Goal: Task Accomplishment & Management: Use online tool/utility

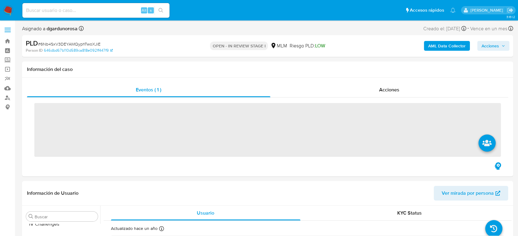
scroll to position [288, 0]
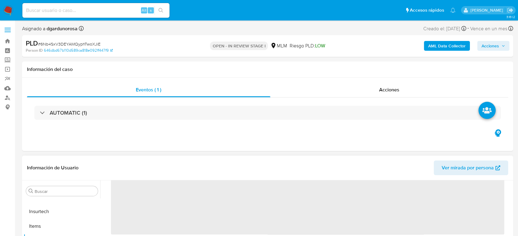
select select "10"
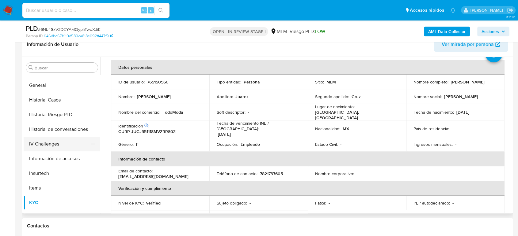
scroll to position [152, 0]
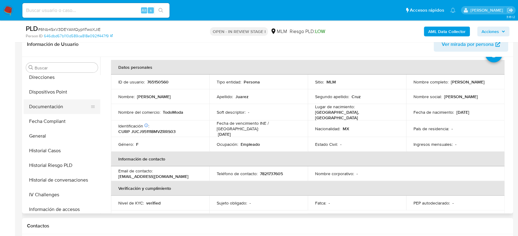
click at [58, 107] on button "Documentación" at bounding box center [60, 107] width 72 height 15
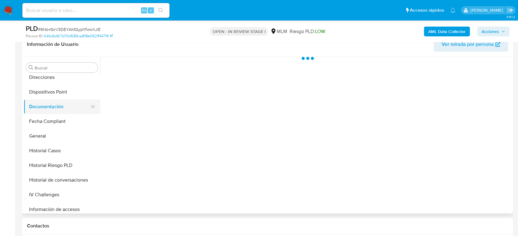
scroll to position [0, 0]
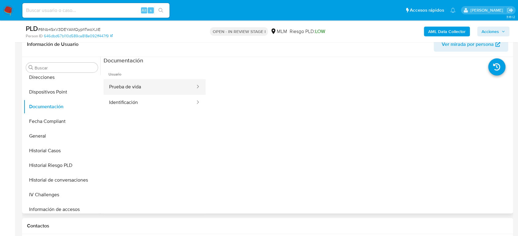
click at [174, 83] on button "Prueba de vida" at bounding box center [150, 87] width 92 height 16
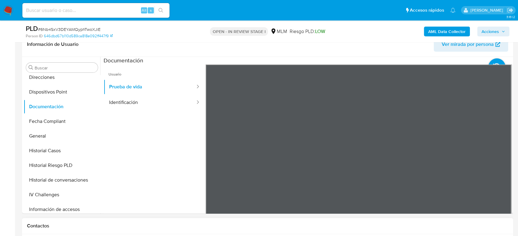
click at [354, 54] on div "Información de Usuario Ver mirada por persona Buscar Anticipos de dinero Aproba…" at bounding box center [267, 123] width 491 height 182
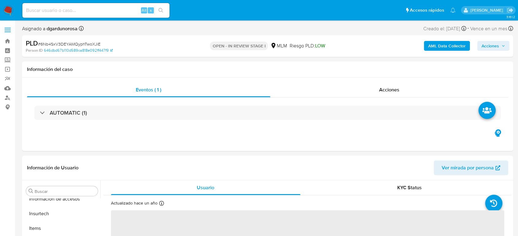
scroll to position [288, 0]
click at [4, 31] on label at bounding box center [7, 30] width 15 height 13
click at [0, 0] on input "checkbox" at bounding box center [0, 0] width 0 height 0
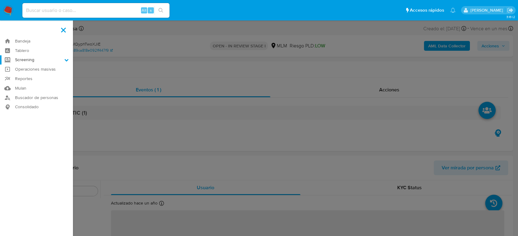
select select "10"
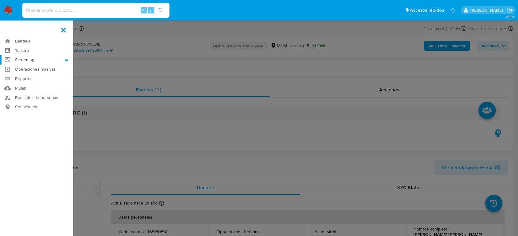
click at [25, 61] on label "Screening" at bounding box center [36, 59] width 73 height 9
click at [0, 0] on input "Screening" at bounding box center [0, 0] width 0 height 0
click at [32, 85] on link "Herramientas" at bounding box center [36, 84] width 73 height 8
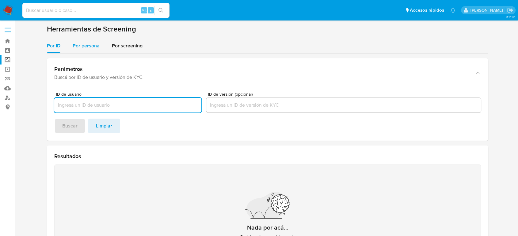
click at [96, 51] on div "Por persona" at bounding box center [86, 46] width 27 height 15
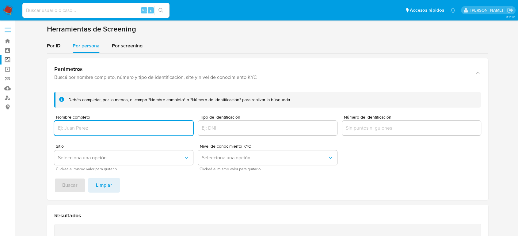
click at [102, 132] on input "Nombre completo" at bounding box center [123, 128] width 139 height 8
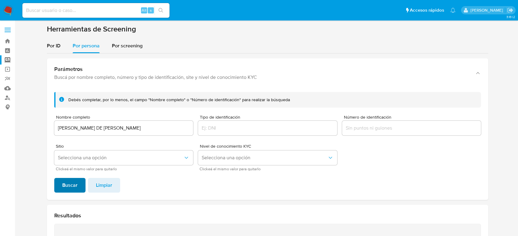
click at [73, 186] on span "Buscar" at bounding box center [69, 185] width 15 height 13
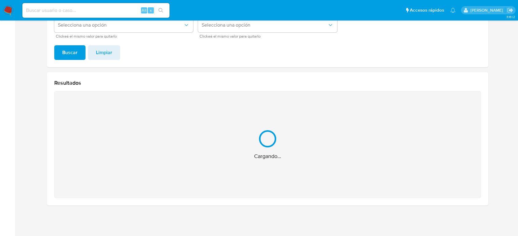
scroll to position [36, 0]
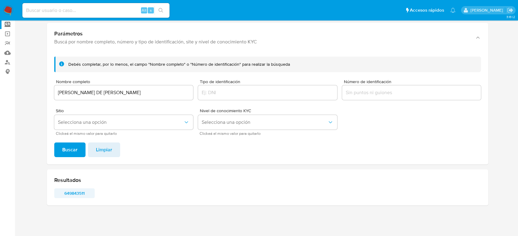
click at [81, 193] on span "649843511" at bounding box center [74, 193] width 32 height 9
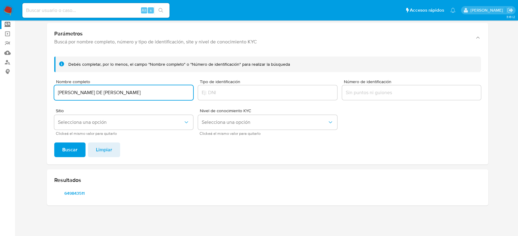
drag, startPoint x: 85, startPoint y: 83, endPoint x: 39, endPoint y: 80, distance: 46.4
click at [39, 80] on section at bounding box center [267, 100] width 491 height 222
click at [73, 150] on span "Buscar" at bounding box center [69, 149] width 15 height 13
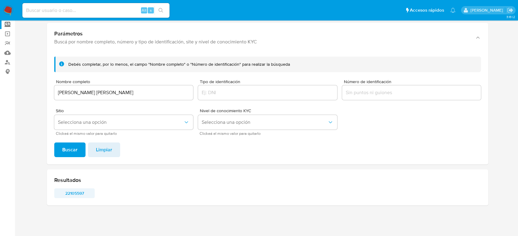
click at [76, 194] on span "22105597" at bounding box center [74, 193] width 32 height 9
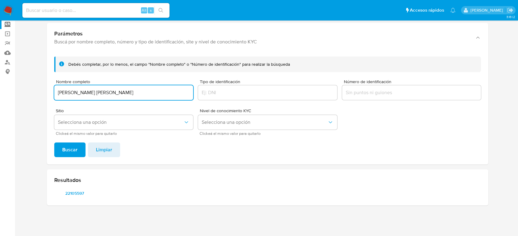
drag, startPoint x: 143, startPoint y: 90, endPoint x: 12, endPoint y: 86, distance: 130.5
click at [10, 86] on section "Bandeja Tablero Screening Búsqueda en Listas Watchlist Herramientas Operaciones…" at bounding box center [259, 100] width 518 height 272
click at [54, 143] on button "Buscar" at bounding box center [69, 150] width 31 height 15
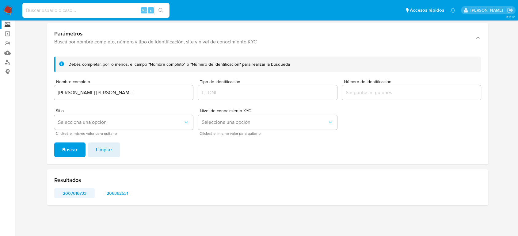
click at [77, 193] on span "2007616733" at bounding box center [74, 193] width 32 height 9
click at [125, 193] on span "206362531" at bounding box center [117, 193] width 32 height 9
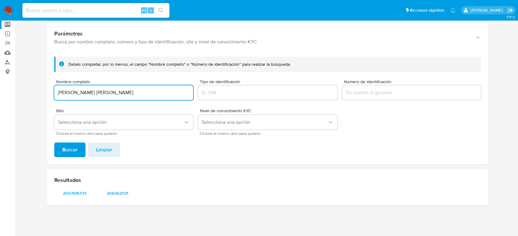
drag, startPoint x: 123, startPoint y: 92, endPoint x: 0, endPoint y: 102, distance: 123.6
click at [0, 102] on section "Bandeja Tablero Screening Búsqueda en Listas Watchlist Herramientas Operaciones…" at bounding box center [259, 100] width 518 height 272
click at [54, 143] on button "Buscar" at bounding box center [69, 150] width 31 height 15
click at [73, 193] on span "839323347" at bounding box center [74, 193] width 32 height 9
drag, startPoint x: 136, startPoint y: 90, endPoint x: 23, endPoint y: 90, distance: 112.7
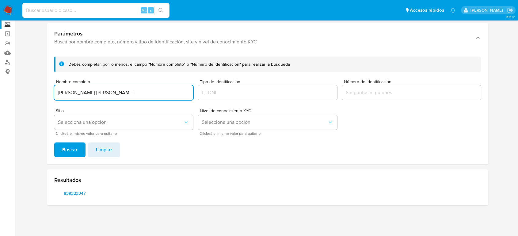
click at [23, 90] on section at bounding box center [267, 100] width 491 height 222
click at [54, 143] on button "Buscar" at bounding box center [69, 150] width 31 height 15
click at [66, 188] on div "Resultados 493281350" at bounding box center [267, 188] width 441 height 36
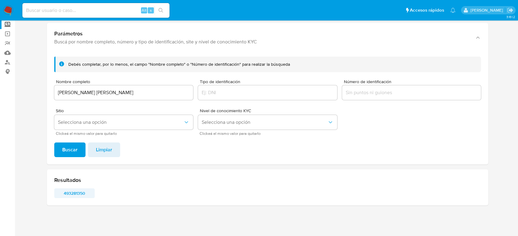
click at [69, 194] on span "493281350" at bounding box center [74, 193] width 32 height 9
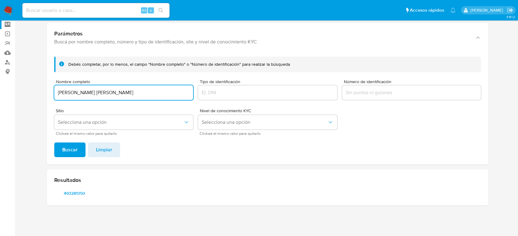
drag, startPoint x: 139, startPoint y: 94, endPoint x: 2, endPoint y: 116, distance: 138.2
click at [1, 116] on section "Bandeja Tablero Screening Búsqueda en Listas Watchlist Herramientas Operaciones…" at bounding box center [259, 100] width 518 height 272
type input "Leonardo Gonzalez Perez"
click at [54, 143] on button "Buscar" at bounding box center [69, 150] width 31 height 15
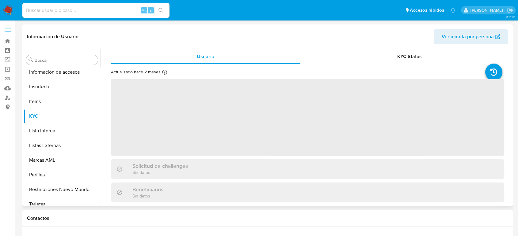
scroll to position [288, 0]
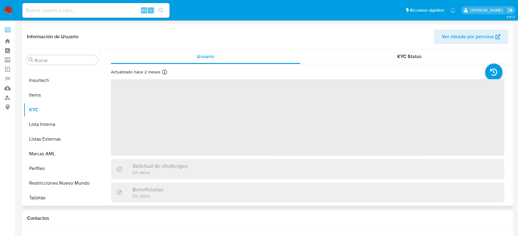
select select "10"
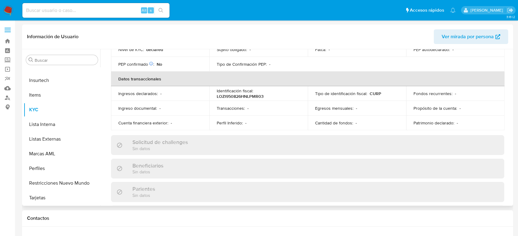
scroll to position [4, 0]
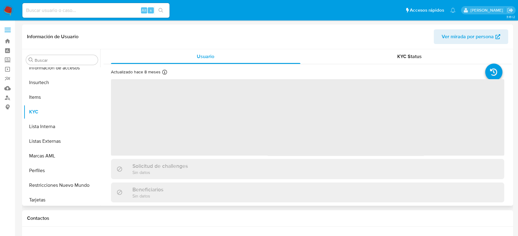
scroll to position [288, 0]
select select "10"
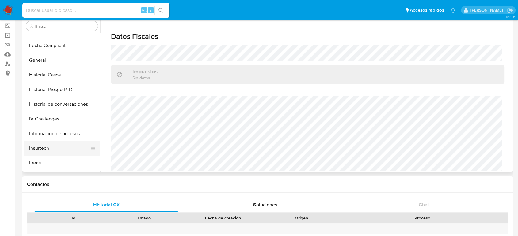
scroll to position [152, 0]
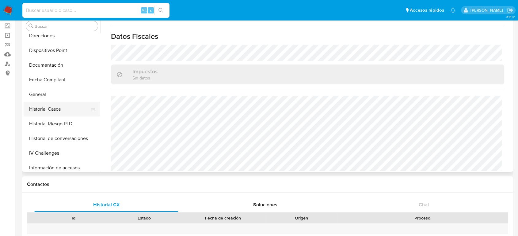
drag, startPoint x: 63, startPoint y: 116, endPoint x: 58, endPoint y: 109, distance: 8.4
click at [62, 115] on button "Historial Casos" at bounding box center [60, 109] width 72 height 15
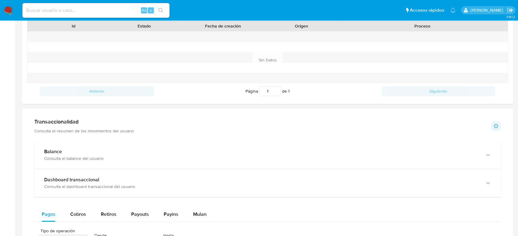
scroll to position [238, 0]
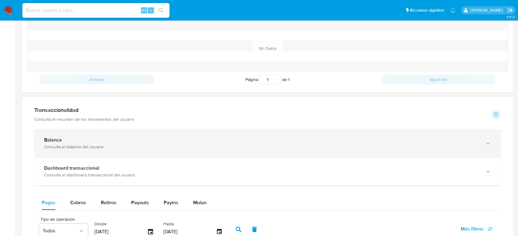
click at [152, 151] on div "Balance Consulta el balance del usuario" at bounding box center [267, 144] width 466 height 28
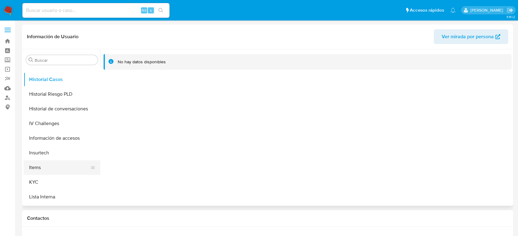
scroll to position [220, 0]
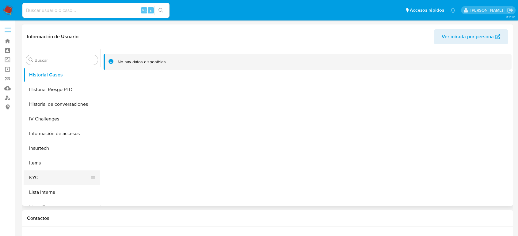
click at [52, 175] on button "KYC" at bounding box center [60, 178] width 72 height 15
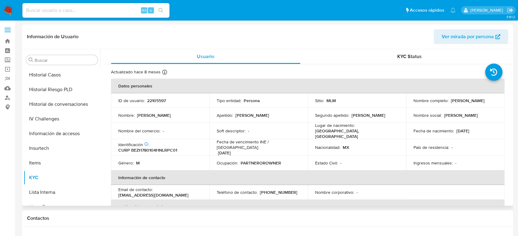
click at [154, 99] on p "22105597" at bounding box center [156, 101] width 19 height 6
click at [155, 99] on p "22105597" at bounding box center [156, 101] width 19 height 6
copy p "22105597"
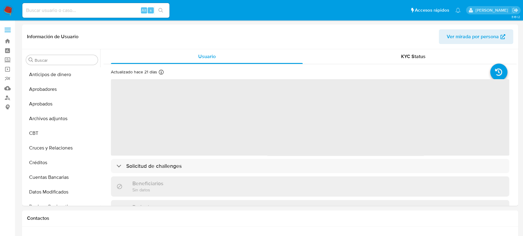
select select "10"
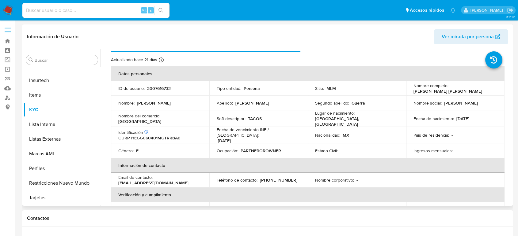
scroll to position [5, 0]
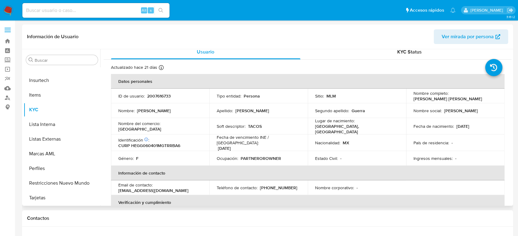
click at [374, 128] on div "Lugar de nacimiento : MEXICO, GUANAJUATO" at bounding box center [357, 126] width 84 height 17
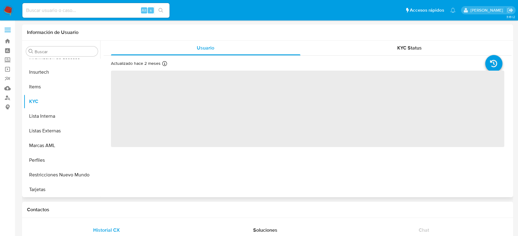
scroll to position [288, 0]
select select "10"
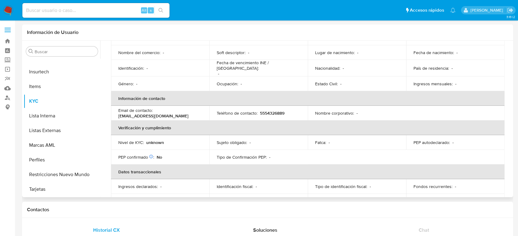
scroll to position [103, 0]
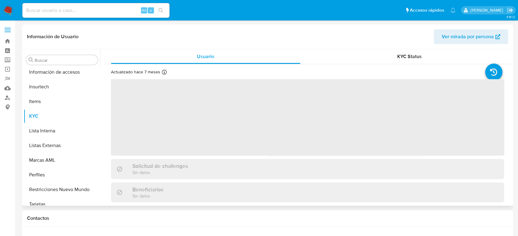
scroll to position [288, 0]
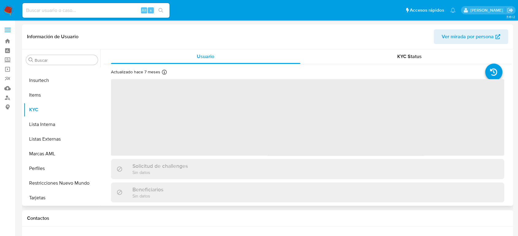
select select "10"
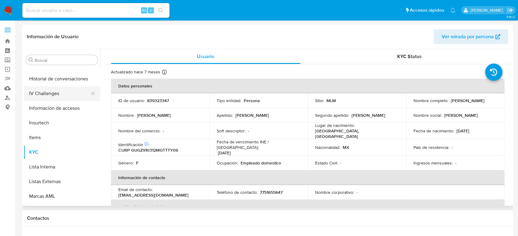
scroll to position [186, 0]
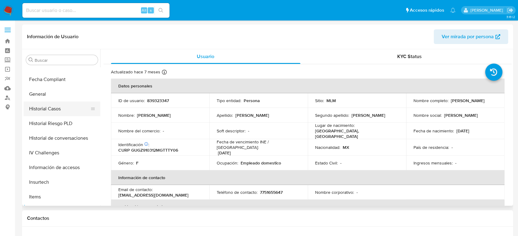
click at [56, 112] on button "Historial Casos" at bounding box center [60, 109] width 72 height 15
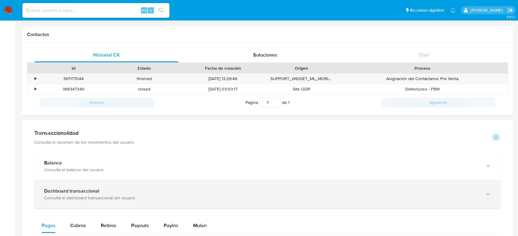
scroll to position [204, 0]
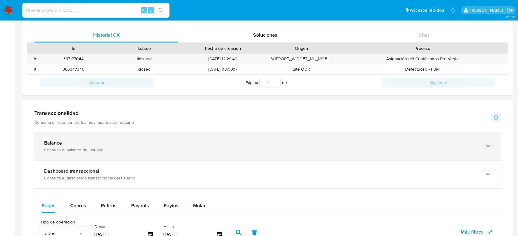
click at [95, 151] on div "Consulta el balance del usuario" at bounding box center [261, 150] width 434 height 6
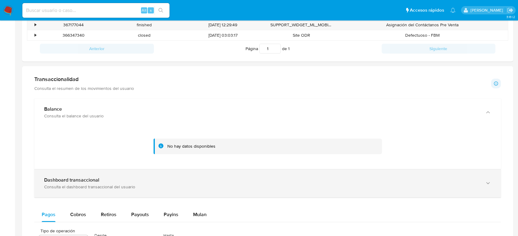
click at [148, 186] on div "Consulta el dashboard transaccional del usuario" at bounding box center [261, 187] width 434 height 6
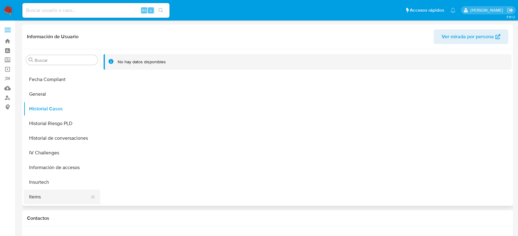
scroll to position [254, 0]
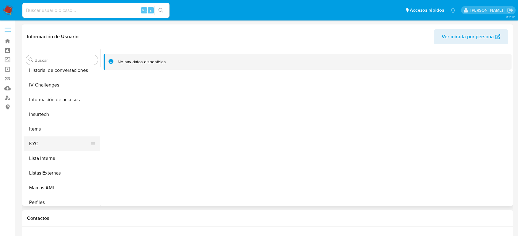
click at [44, 144] on button "KYC" at bounding box center [60, 144] width 72 height 15
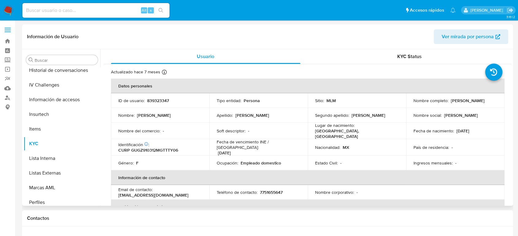
click at [155, 102] on p "839323347" at bounding box center [158, 101] width 22 height 6
copy p "839323347"
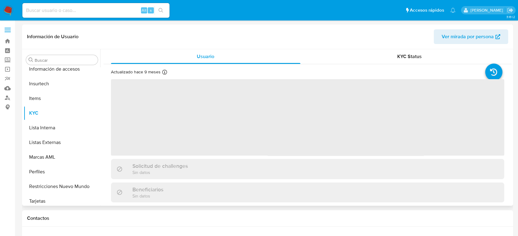
scroll to position [288, 0]
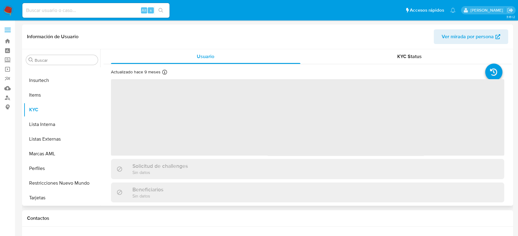
select select "10"
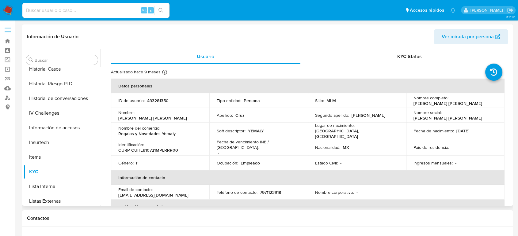
scroll to position [152, 0]
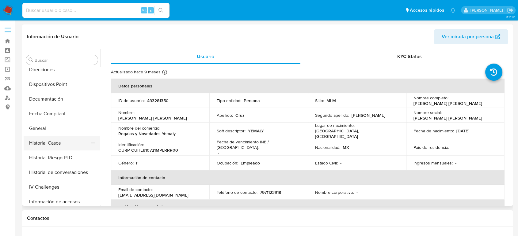
click at [49, 139] on button "Historial Casos" at bounding box center [60, 143] width 72 height 15
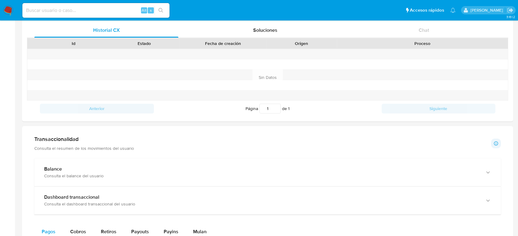
scroll to position [238, 0]
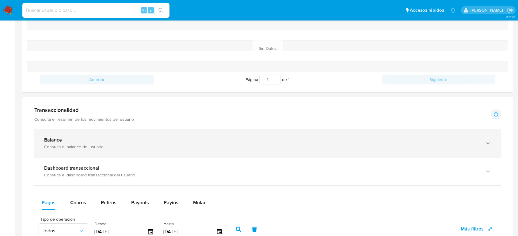
click at [119, 150] on div "Balance Consulta el balance del usuario" at bounding box center [267, 144] width 466 height 28
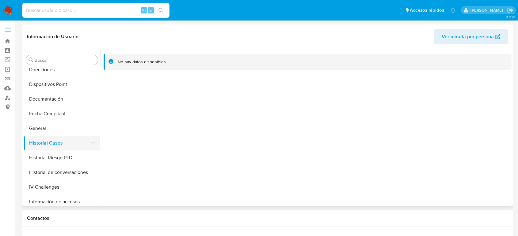
scroll to position [254, 0]
click at [47, 147] on button "KYC" at bounding box center [60, 144] width 72 height 15
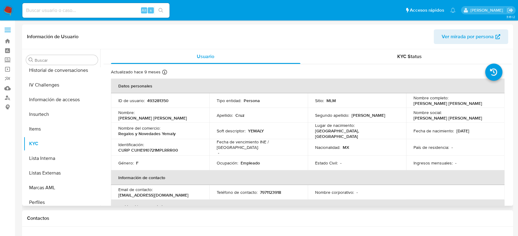
click at [166, 99] on p "493281350" at bounding box center [157, 101] width 21 height 6
copy p "493281350"
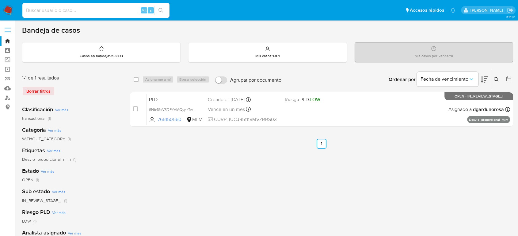
click at [494, 83] on button at bounding box center [496, 79] width 10 height 7
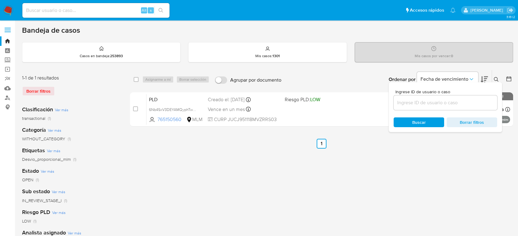
click at [437, 103] on input at bounding box center [445, 103] width 104 height 8
type input "297778214"
click at [495, 80] on div at bounding box center [495, 81] width 2 height 2
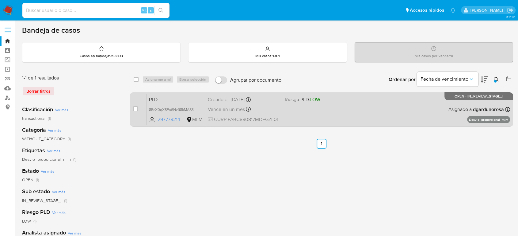
click at [376, 109] on div "PLD 85cX0qX8Ea6Nz98kMAS3gK2G 297778214 MLM Riesgo PLD: LOW Creado el: 12/09/202…" at bounding box center [327, 109] width 363 height 31
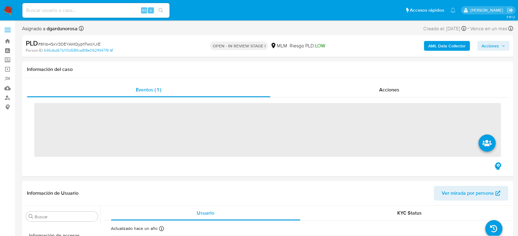
scroll to position [288, 0]
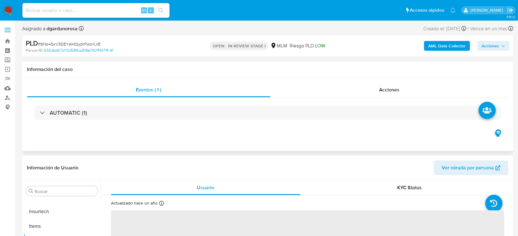
select select "10"
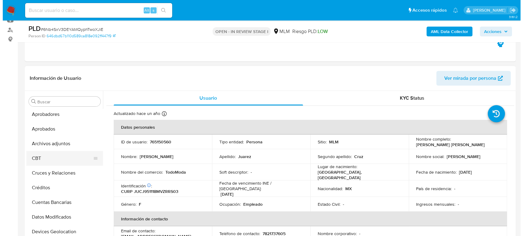
scroll to position [16, 0]
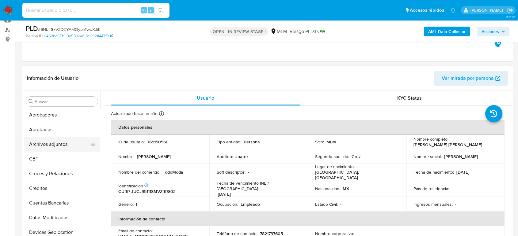
click at [59, 146] on button "Archivos adjuntos" at bounding box center [60, 144] width 72 height 15
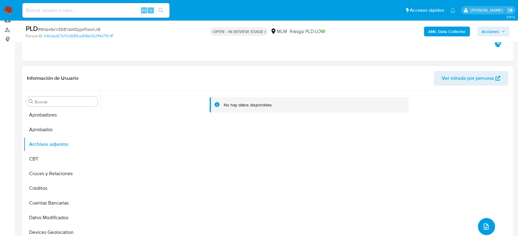
click at [483, 226] on icon "upload-file" at bounding box center [485, 227] width 5 height 6
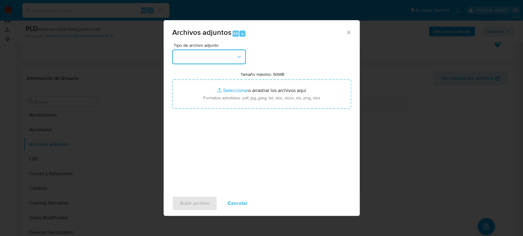
click at [233, 58] on button "button" at bounding box center [208, 57] width 73 height 15
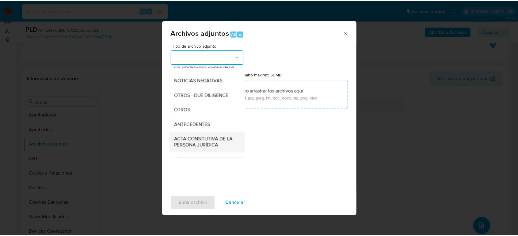
scroll to position [68, 0]
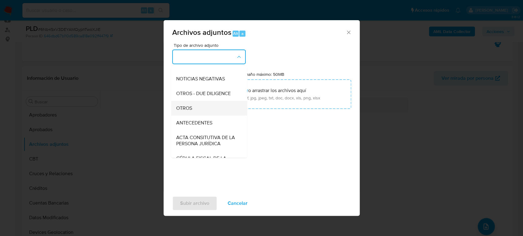
click at [191, 111] on span "OTROS" at bounding box center [184, 108] width 16 height 6
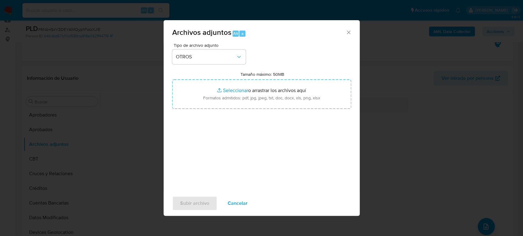
click at [241, 204] on span "Cancelar" at bounding box center [238, 203] width 20 height 13
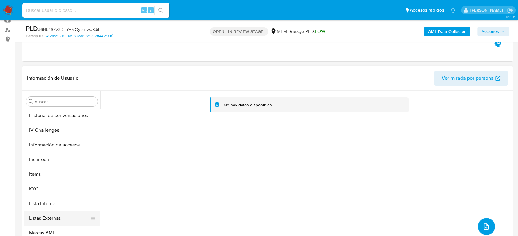
scroll to position [254, 0]
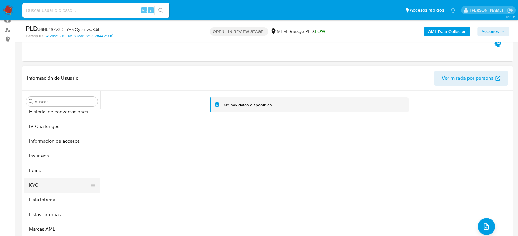
click at [43, 192] on button "KYC" at bounding box center [60, 185] width 72 height 15
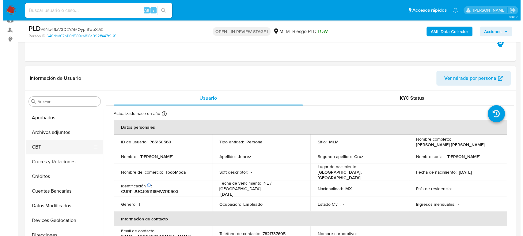
scroll to position [16, 0]
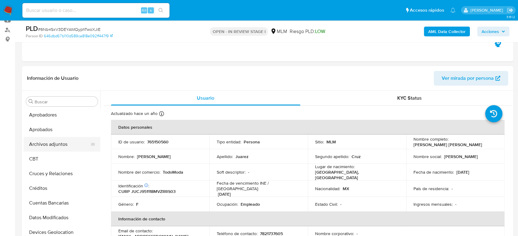
click at [45, 146] on button "Archivos adjuntos" at bounding box center [60, 144] width 72 height 15
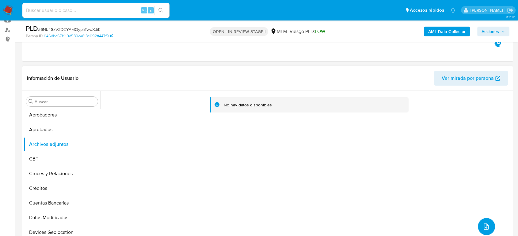
click at [482, 224] on icon "upload-file" at bounding box center [485, 226] width 7 height 7
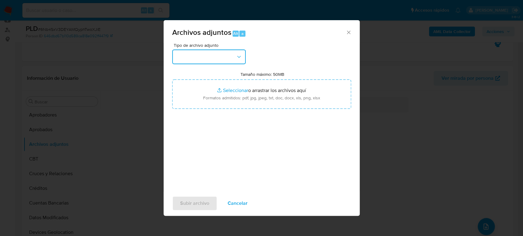
click at [229, 58] on button "button" at bounding box center [208, 57] width 73 height 15
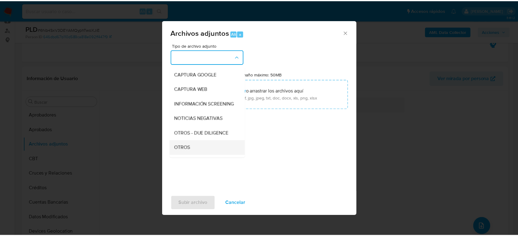
scroll to position [68, 0]
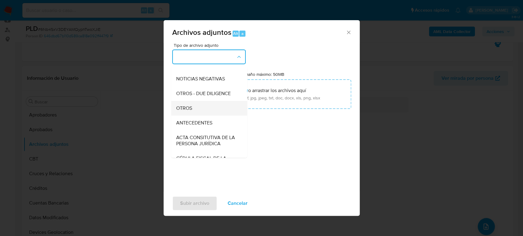
click at [201, 116] on div "OTROS" at bounding box center [207, 108] width 62 height 15
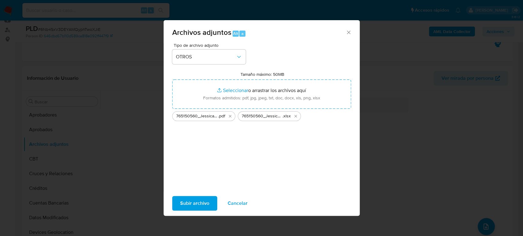
click at [200, 204] on span "Subir archivo" at bounding box center [194, 203] width 29 height 13
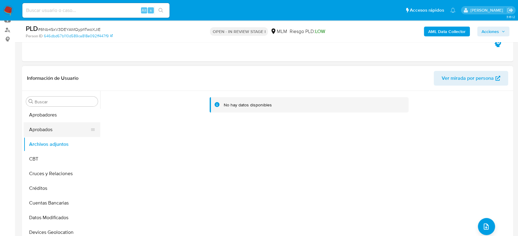
click at [36, 130] on button "Aprobados" at bounding box center [60, 129] width 72 height 15
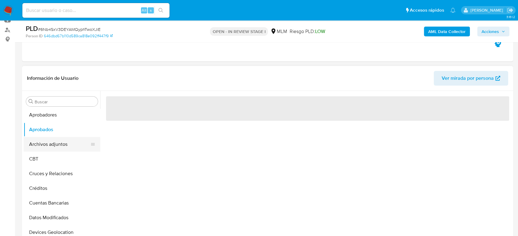
click at [45, 144] on button "Archivos adjuntos" at bounding box center [60, 144] width 72 height 15
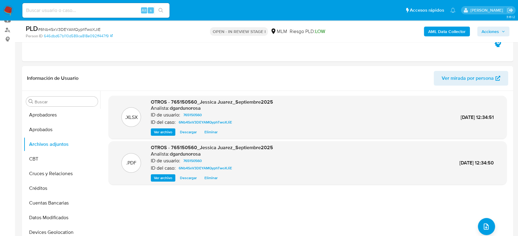
click at [495, 31] on span "Acciones" at bounding box center [489, 32] width 17 height 10
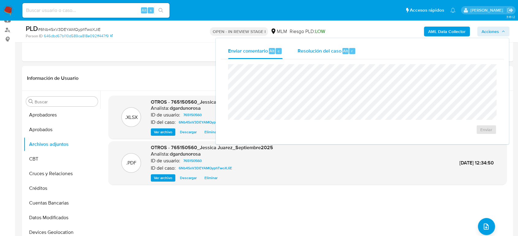
click at [310, 55] on div "Resolución del caso Alt r" at bounding box center [326, 51] width 58 height 16
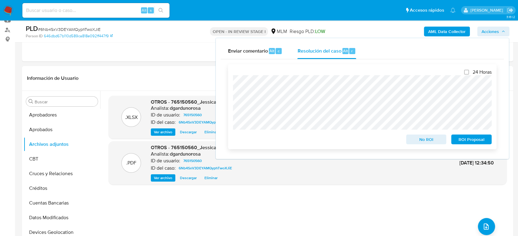
click at [473, 142] on span "ROI Proposal" at bounding box center [471, 139] width 32 height 9
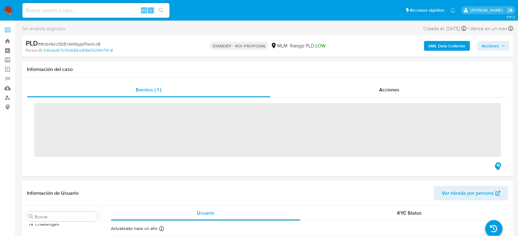
scroll to position [288, 0]
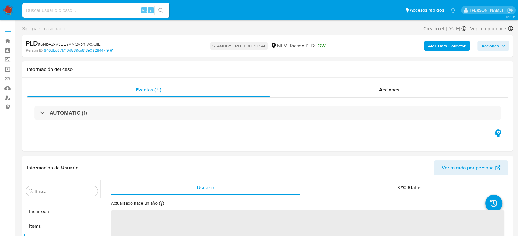
select select "10"
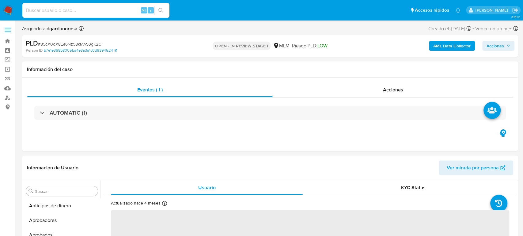
select select "10"
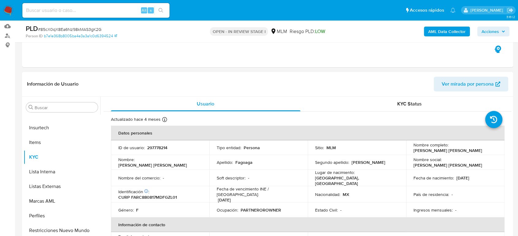
scroll to position [102, 0]
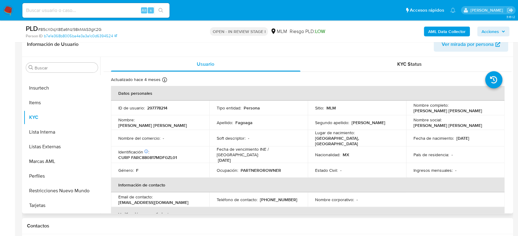
click at [308, 107] on td "Sitio : MLM" at bounding box center [356, 108] width 98 height 15
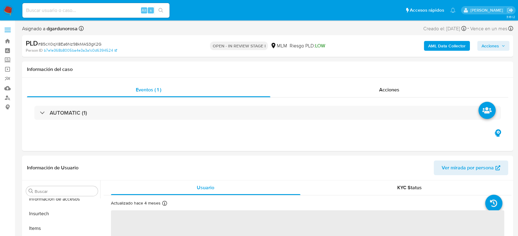
scroll to position [288, 0]
select select "10"
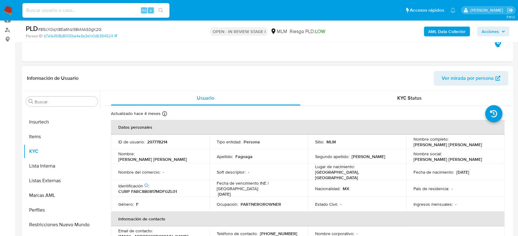
click at [304, 70] on div "Información de Usuario Ver mirada por persona" at bounding box center [267, 78] width 491 height 25
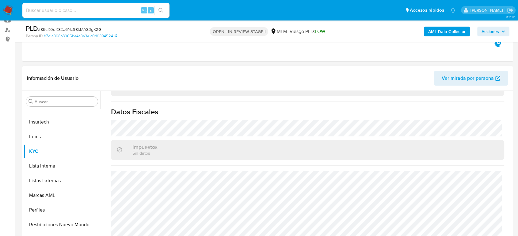
scroll to position [102, 0]
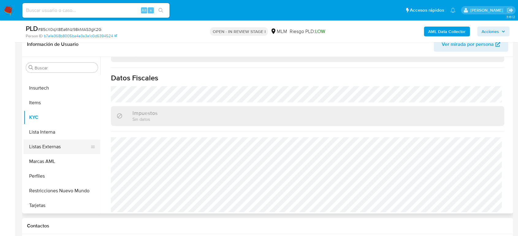
click at [53, 144] on button "Listas Externas" at bounding box center [60, 147] width 72 height 15
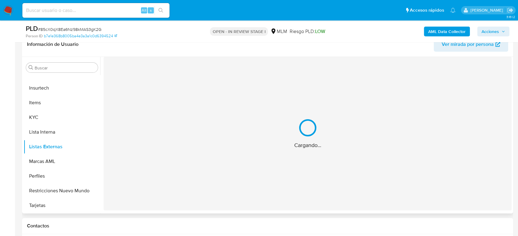
scroll to position [0, 0]
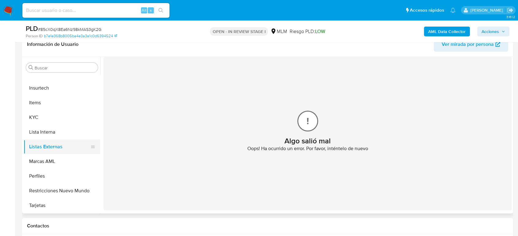
drag, startPoint x: 52, startPoint y: 132, endPoint x: 53, endPoint y: 140, distance: 8.3
click at [52, 132] on button "Lista Interna" at bounding box center [62, 132] width 77 height 15
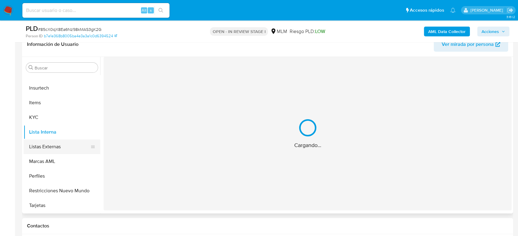
click at [54, 146] on button "Listas Externas" at bounding box center [60, 147] width 72 height 15
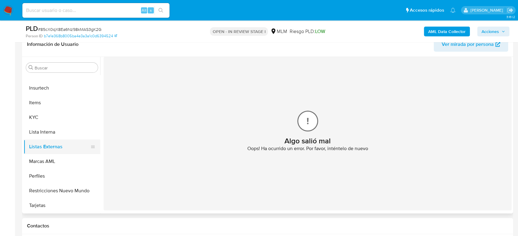
drag, startPoint x: 61, startPoint y: 136, endPoint x: 66, endPoint y: 142, distance: 7.7
click at [61, 136] on button "Lista Interna" at bounding box center [62, 132] width 77 height 15
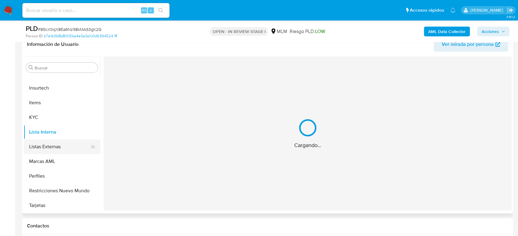
click at [67, 146] on button "Listas Externas" at bounding box center [60, 147] width 72 height 15
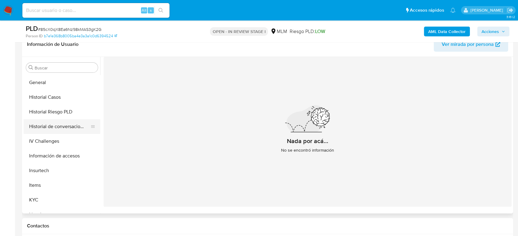
scroll to position [186, 0]
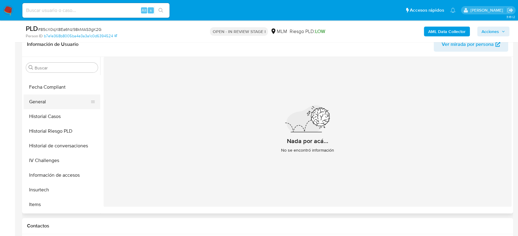
click at [46, 109] on button "General" at bounding box center [60, 102] width 72 height 15
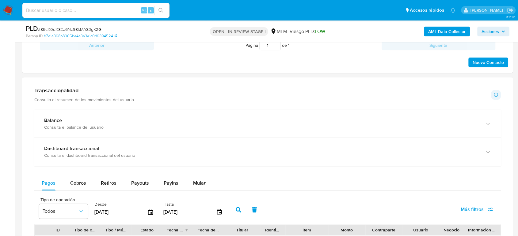
click at [209, 112] on div "Balance Consulta el balance del usuario" at bounding box center [267, 124] width 466 height 28
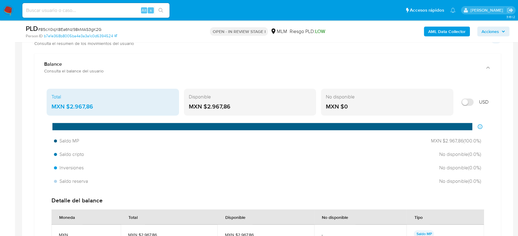
scroll to position [408, 0]
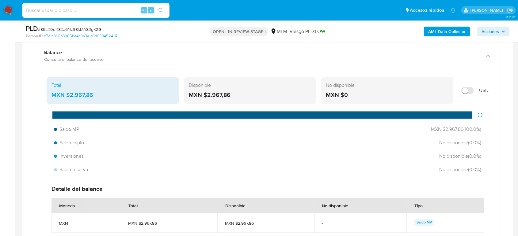
drag, startPoint x: 105, startPoint y: 94, endPoint x: 68, endPoint y: 98, distance: 37.9
click at [67, 97] on div "MXN $2.967,86" at bounding box center [112, 95] width 122 height 8
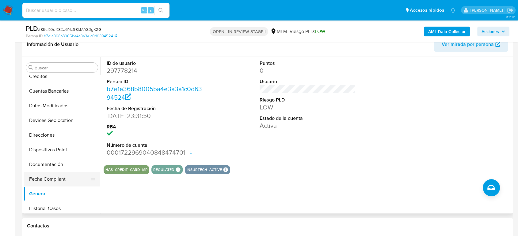
scroll to position [84, 0]
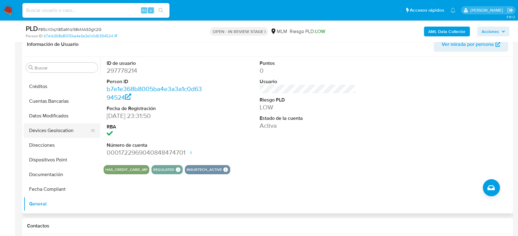
drag, startPoint x: 58, startPoint y: 127, endPoint x: 68, endPoint y: 135, distance: 12.6
click at [58, 127] on button "Devices Geolocation" at bounding box center [60, 130] width 72 height 15
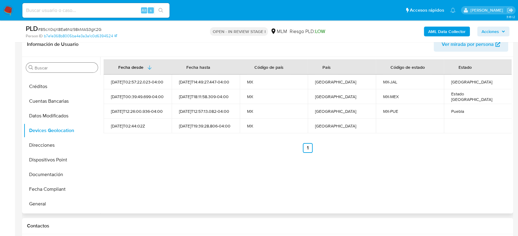
click at [78, 64] on div "Buscar" at bounding box center [62, 68] width 72 height 10
click at [74, 67] on input "Buscar" at bounding box center [65, 68] width 61 height 6
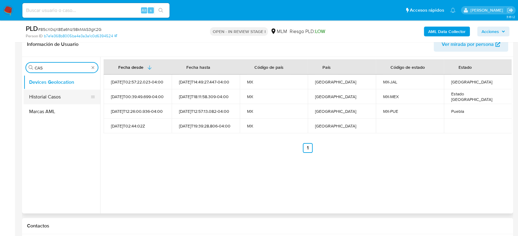
type input "CAS"
click at [62, 97] on button "Historial Casos" at bounding box center [60, 97] width 72 height 15
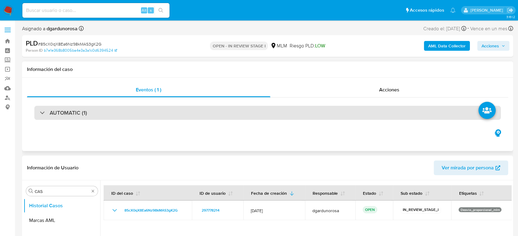
click at [149, 110] on div "AUTOMATIC (1)" at bounding box center [267, 113] width 466 height 14
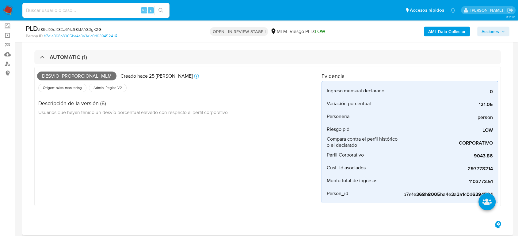
scroll to position [204, 0]
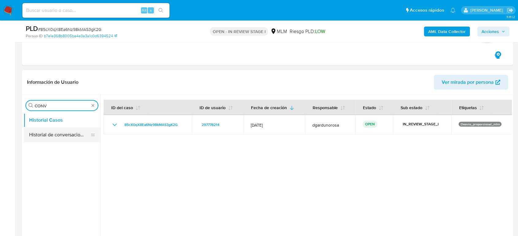
type input "CONV"
click at [64, 133] on button "Historial de conversaciones" at bounding box center [60, 135] width 72 height 15
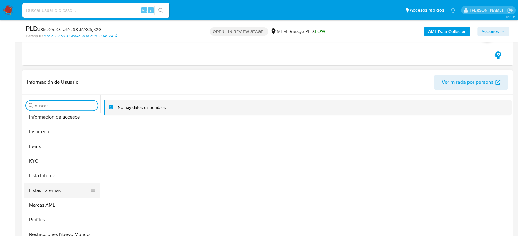
scroll to position [288, 0]
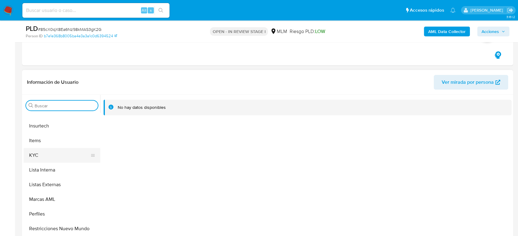
click at [51, 157] on button "KYC" at bounding box center [60, 155] width 72 height 15
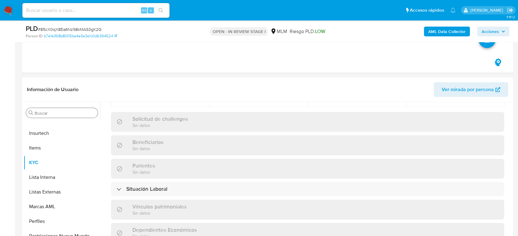
scroll to position [113, 0]
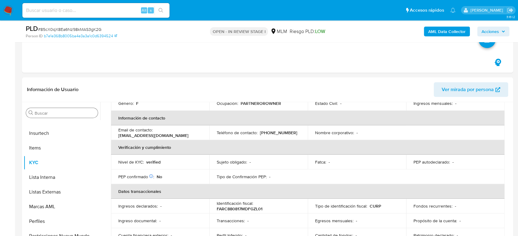
click at [282, 131] on p "(55) 22991808" at bounding box center [278, 133] width 37 height 6
copy p "22991808"
click at [78, 113] on input "Buscar" at bounding box center [65, 114] width 61 height 6
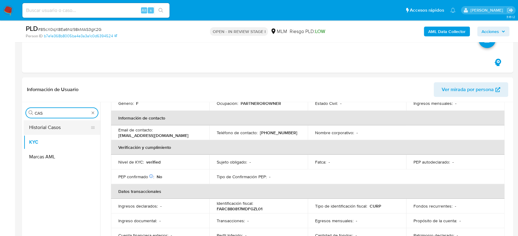
type input "CAS"
click at [62, 129] on button "Historial Casos" at bounding box center [60, 127] width 72 height 15
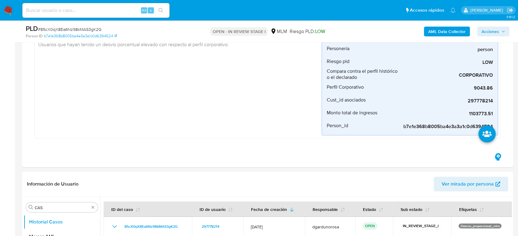
scroll to position [204, 0]
